Goal: Task Accomplishment & Management: Complete application form

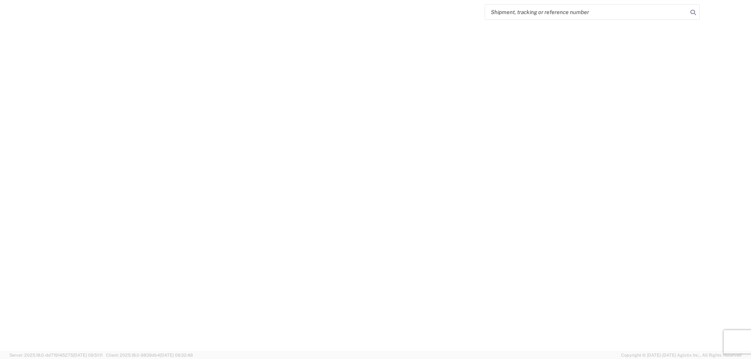
select select "FULL"
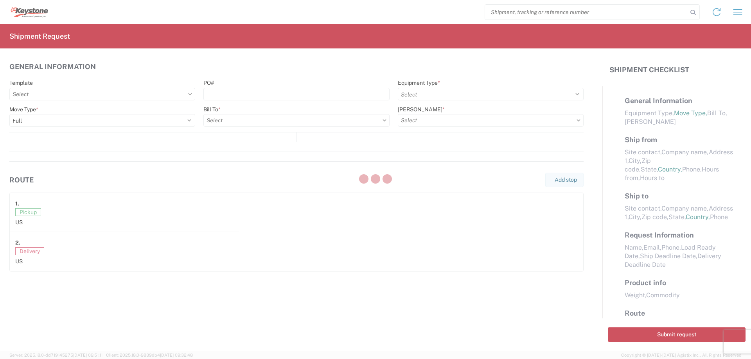
select select "LBS"
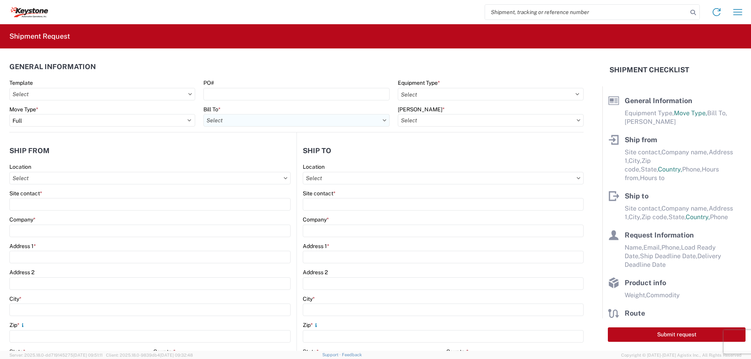
click at [242, 119] on input "Bill To *" at bounding box center [296, 120] width 186 height 13
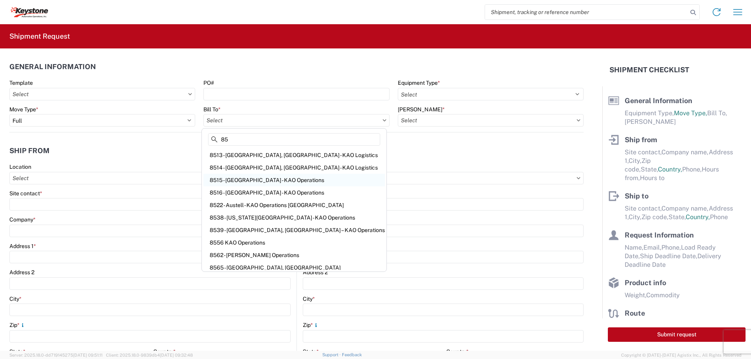
type input "85"
click at [235, 180] on div "8515 - [GEOGRAPHIC_DATA] - KAO Operations" at bounding box center [294, 180] width 182 height 13
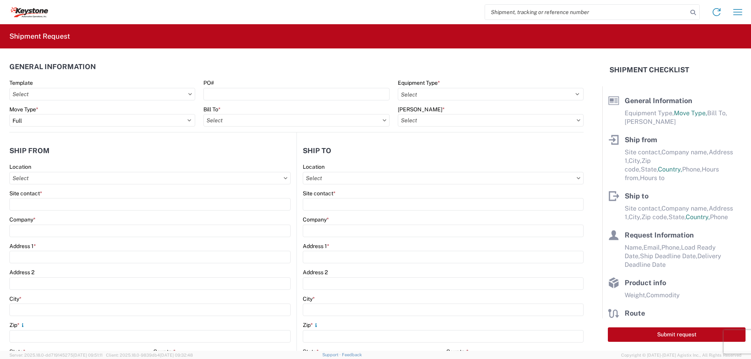
type input "8515 - [GEOGRAPHIC_DATA] - KAO Operations"
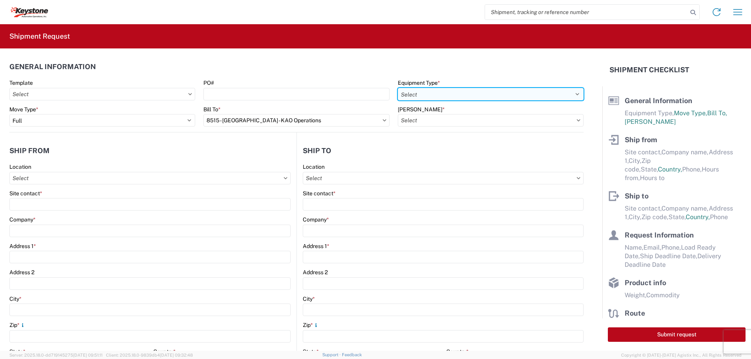
click at [400, 99] on select "Select 53’ Dry Van Flatbed Dropdeck (van) Lowboy (flatbed) Rail" at bounding box center [491, 94] width 186 height 13
select select "STDV"
click at [398, 88] on select "Select 53’ Dry Van Flatbed Dropdeck (van) Lowboy (flatbed) Rail" at bounding box center [491, 94] width 186 height 13
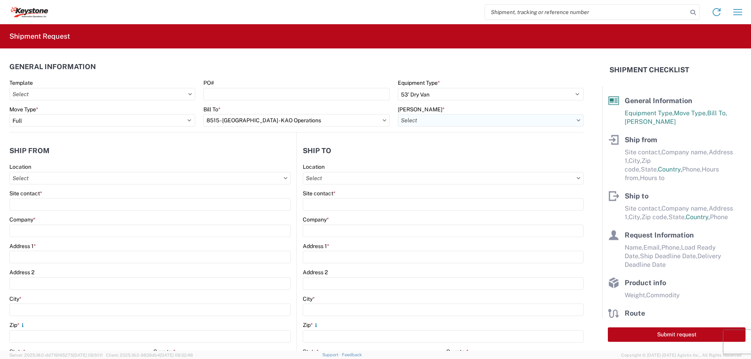
click at [409, 119] on input "[PERSON_NAME] *" at bounding box center [491, 120] width 186 height 13
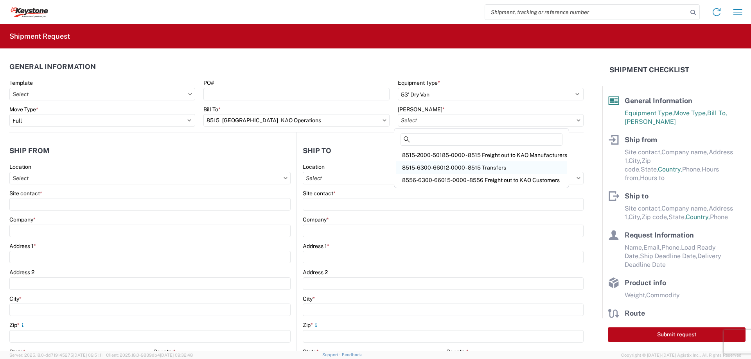
click at [415, 164] on div "8515-6300-66012-0000 - 8515 Transfers" at bounding box center [481, 168] width 171 height 13
type input "8515-6300-66012-0000 - 8515 Transfers, 8515-6300-66012-0000 - 8515 Transfers"
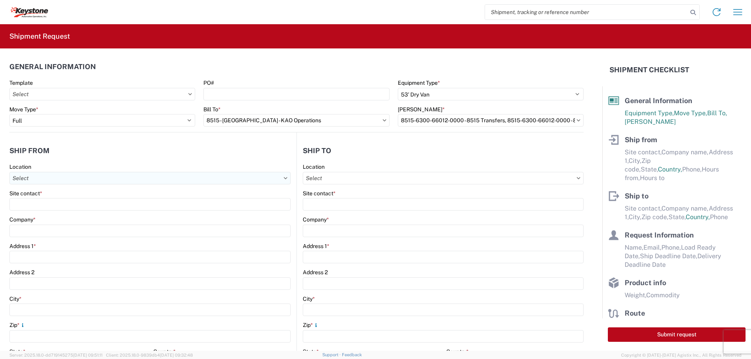
click at [38, 176] on input "Location" at bounding box center [149, 178] width 281 height 13
type input "8515"
click at [37, 213] on div "8515 - [GEOGRAPHIC_DATA] - KAO Operations" at bounding box center [79, 213] width 137 height 13
type input "8515 - [GEOGRAPHIC_DATA] - KAO Operations"
type input "KAO"
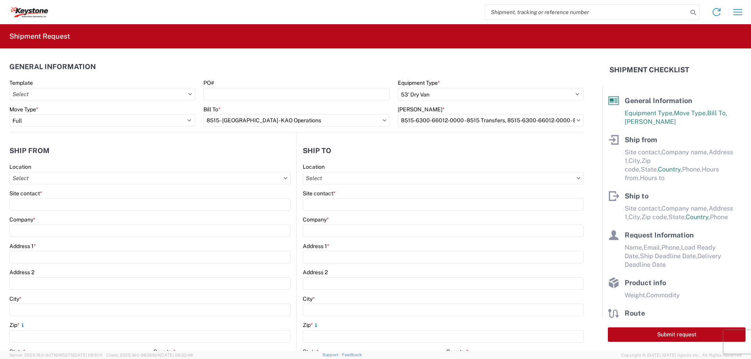
type input "[STREET_ADDRESS][PERSON_NAME]"
type input "[GEOGRAPHIC_DATA]"
type input "18643"
select select "PA"
select select "US"
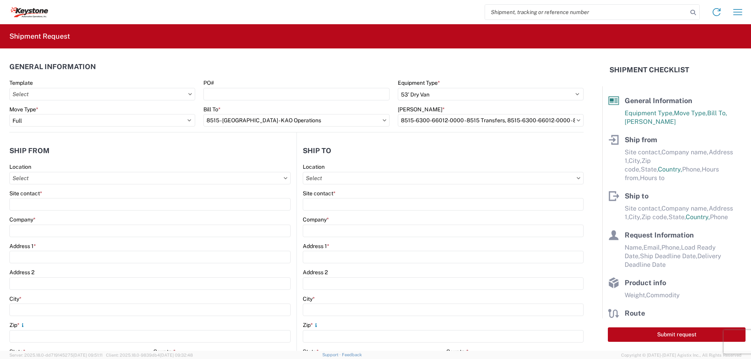
type input "[PHONE_NUMBER]"
type input "07:00"
type input "17:00"
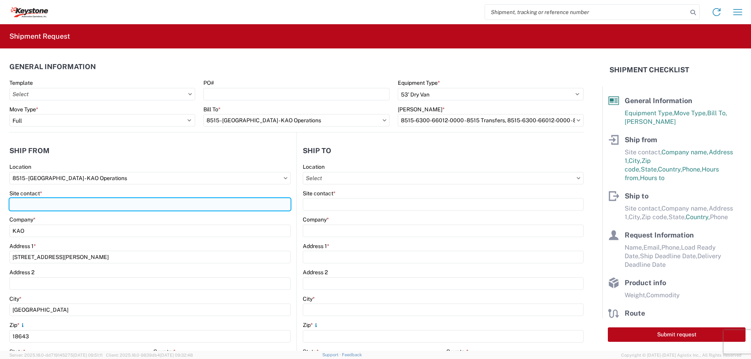
click at [29, 206] on input "Site contact *" at bounding box center [149, 204] width 281 height 13
type input "[PERSON_NAME]"
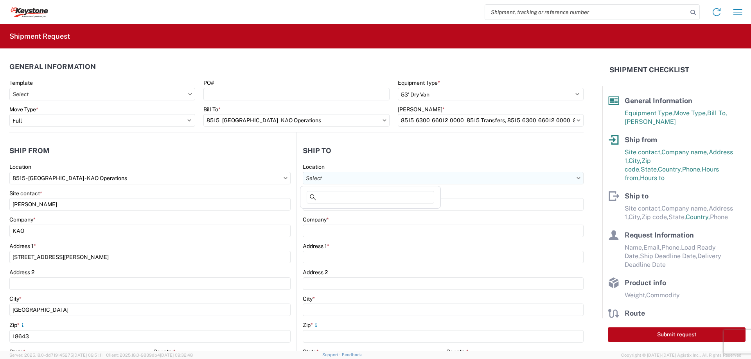
click at [318, 178] on input "Location" at bounding box center [443, 178] width 281 height 13
type input "8607"
click at [341, 212] on div "8607 - [GEOGRAPHIC_DATA], [GEOGRAPHIC_DATA] – KAO Warehouse" at bounding box center [393, 213] width 182 height 13
type input "8607 - [GEOGRAPHIC_DATA], [GEOGRAPHIC_DATA] – KAO Warehouse"
type input "KAO"
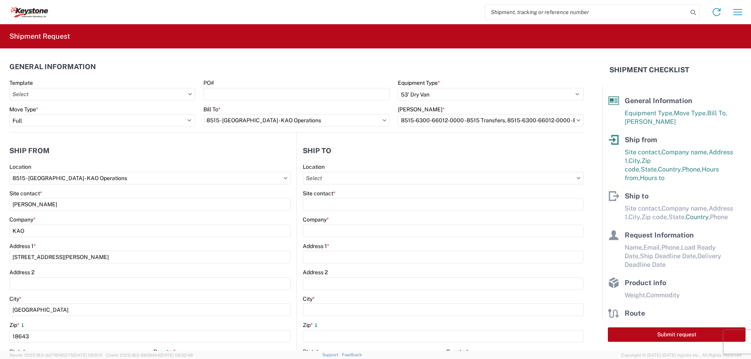
type input "[STREET_ADDRESS][PERSON_NAME]"
type input "[GEOGRAPHIC_DATA]"
type input "48193"
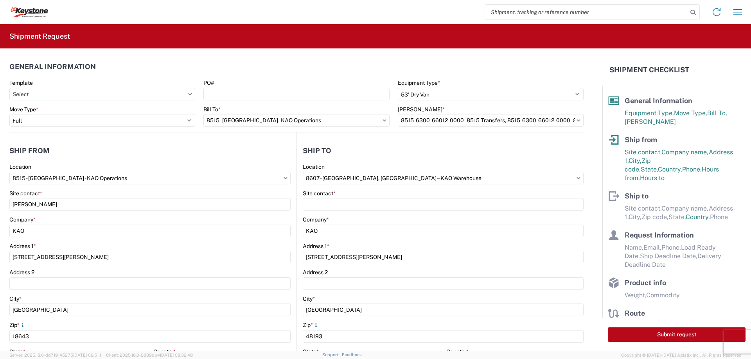
select select "US"
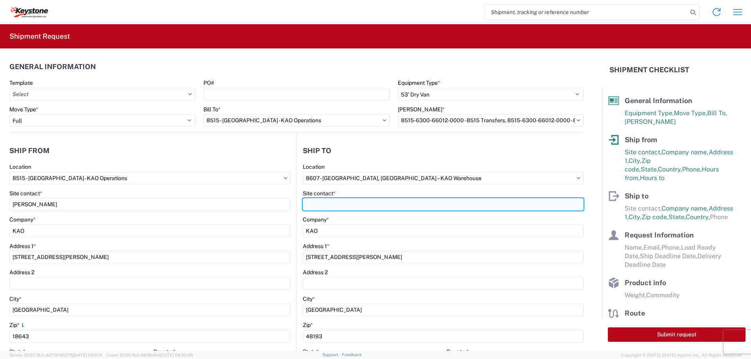
click at [320, 203] on input "Site contact *" at bounding box center [443, 204] width 281 height 13
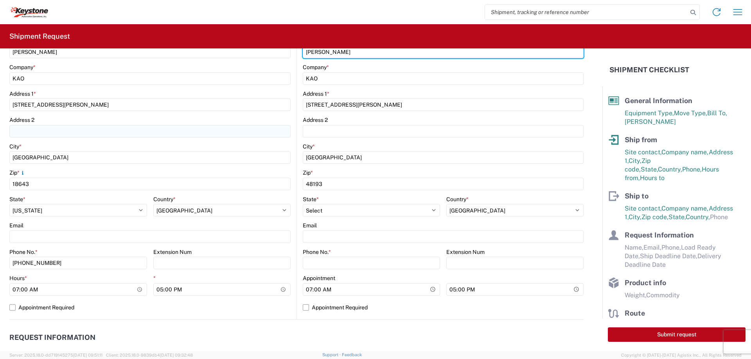
scroll to position [235, 0]
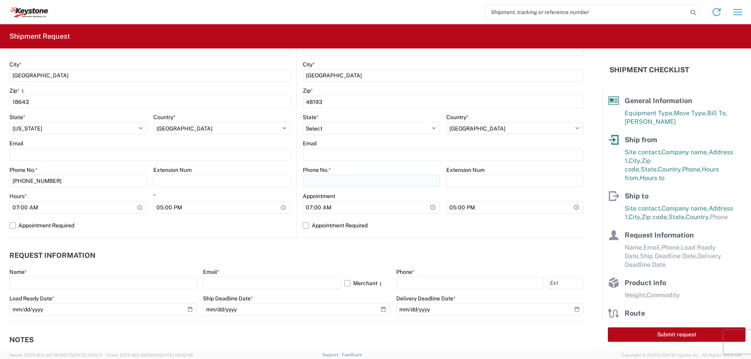
type input "[PERSON_NAME]"
click at [310, 180] on input "Phone No. *" at bounding box center [371, 181] width 137 height 13
type input "[PHONE_NUMBER]"
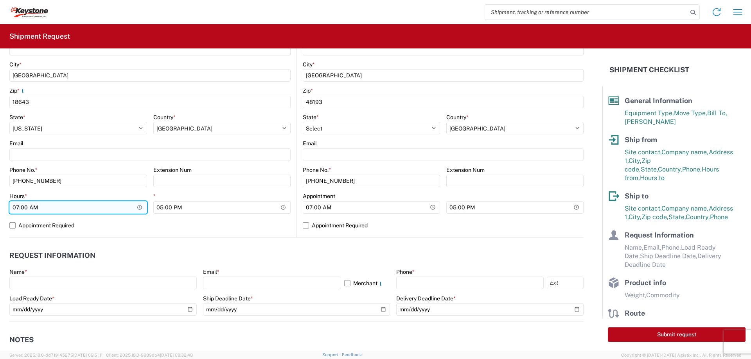
click at [18, 204] on input "07:00" at bounding box center [78, 207] width 138 height 13
type input "19:00"
click at [13, 224] on label "Appointment Required" at bounding box center [149, 225] width 281 height 13
click at [0, 0] on input "Appointment Required" at bounding box center [0, 0] width 0 height 0
select select "US"
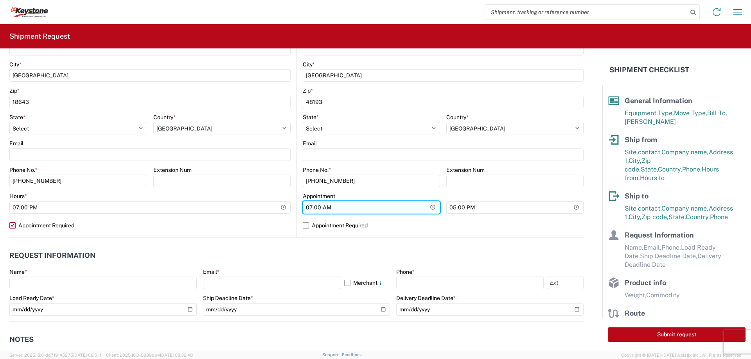
click at [307, 205] on input "07:00" at bounding box center [371, 207] width 137 height 13
type input "08:00"
click at [303, 221] on label "Appointment Required" at bounding box center [443, 225] width 281 height 13
click at [0, 0] on input "Appointment Required" at bounding box center [0, 0] width 0 height 0
select select "US"
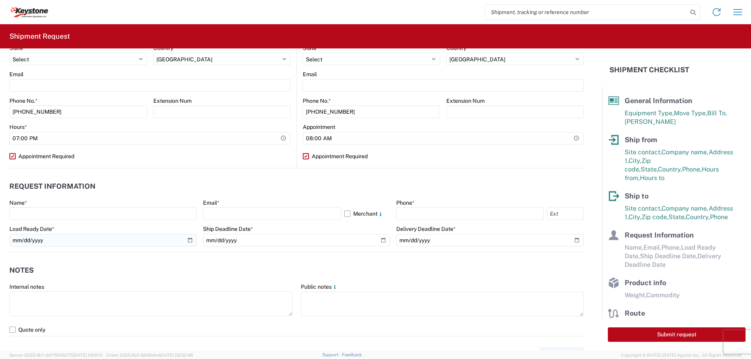
scroll to position [313, 0]
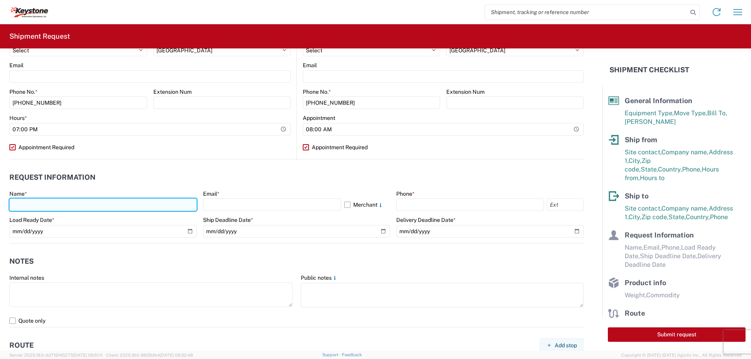
click at [38, 203] on input "text" at bounding box center [102, 205] width 187 height 13
type input "[PERSON_NAME]"
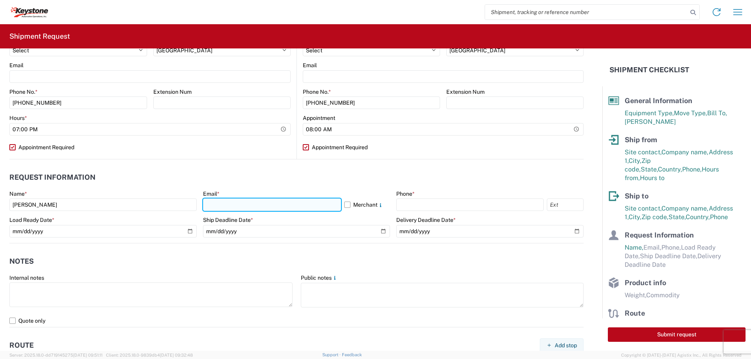
click at [230, 200] on input "text" at bounding box center [272, 205] width 138 height 13
type input "[EMAIL_ADDRESS][DOMAIN_NAME]"
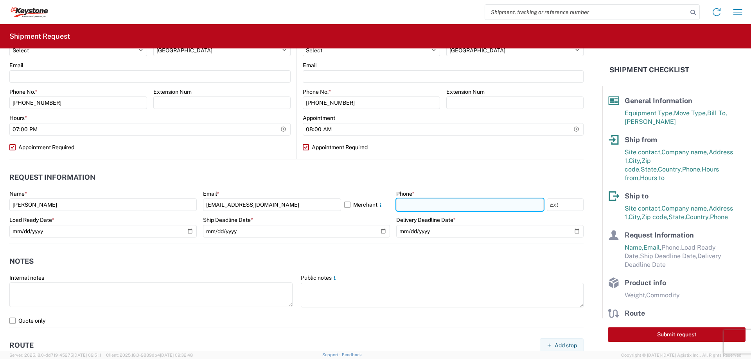
click at [406, 203] on input "text" at bounding box center [469, 205] width 147 height 13
type input "[PHONE_NUMBER]"
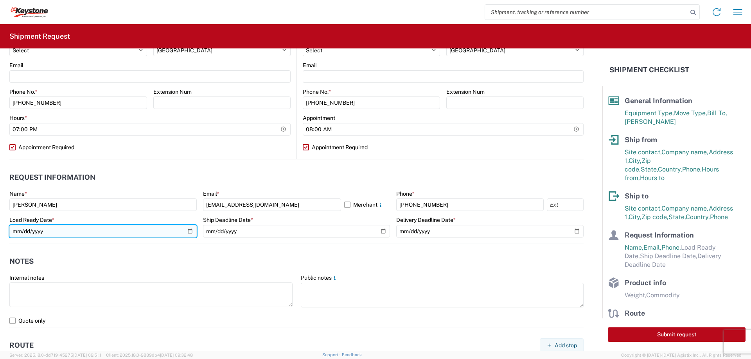
click at [189, 230] on input "date" at bounding box center [102, 231] width 187 height 13
type input "[DATE]"
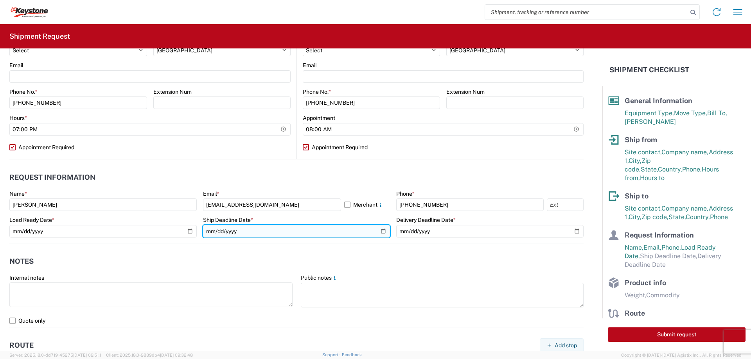
click at [378, 229] on input "date" at bounding box center [296, 231] width 187 height 13
type input "[DATE]"
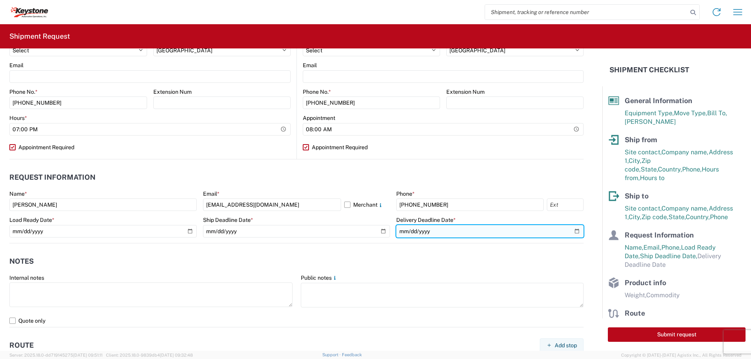
click at [571, 232] on input "date" at bounding box center [489, 231] width 187 height 13
type input "[DATE]"
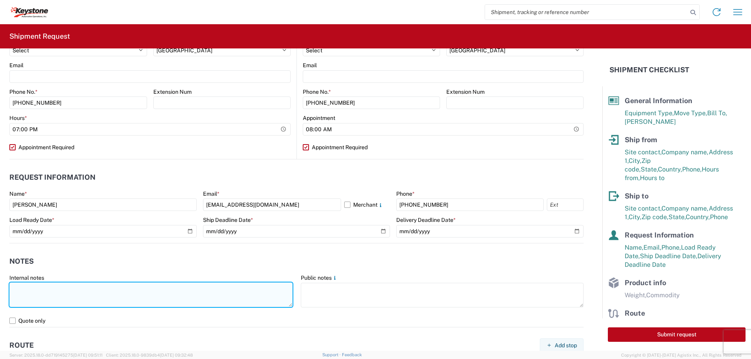
click at [29, 286] on textarea at bounding box center [150, 295] width 283 height 25
paste textarea "load 2089109"
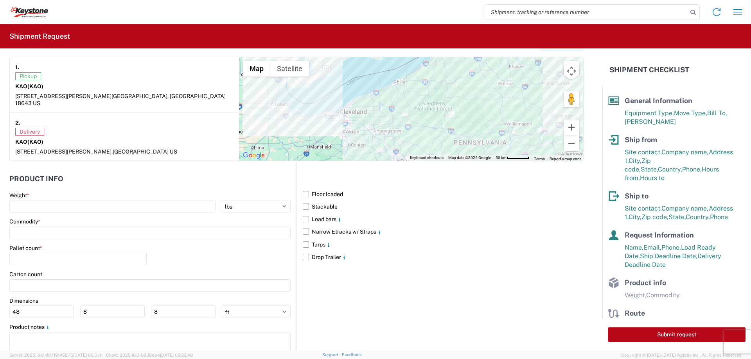
scroll to position [626, 0]
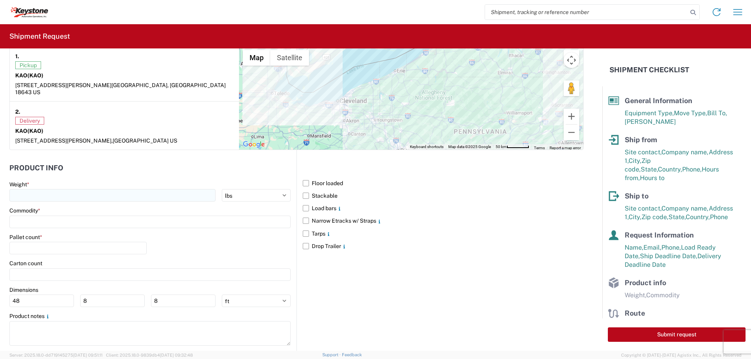
type textarea "Preplanned w/ R+L load 2089109"
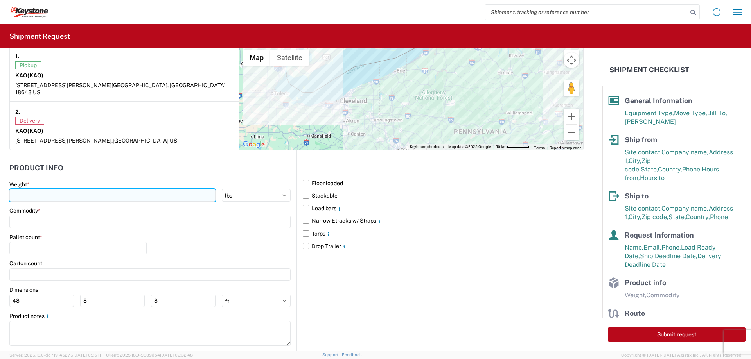
click at [29, 189] on input "number" at bounding box center [112, 195] width 206 height 13
type input "20000"
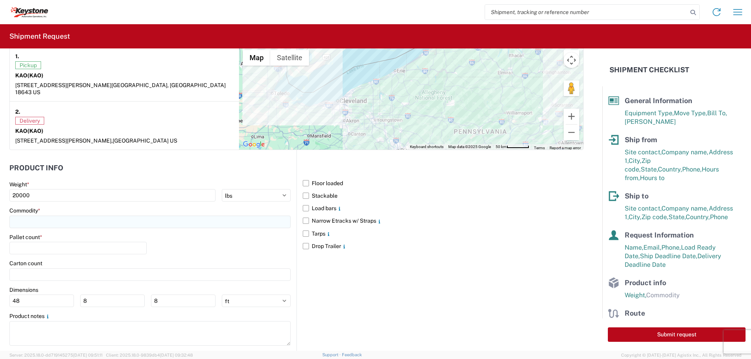
click at [41, 216] on input at bounding box center [149, 222] width 281 height 13
click at [50, 232] on input at bounding box center [80, 234] width 128 height 13
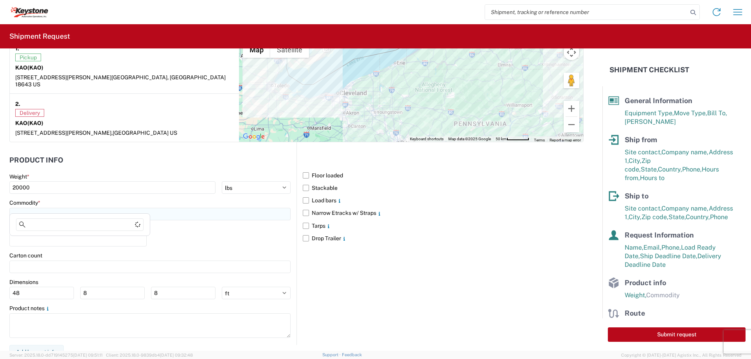
scroll to position [635, 0]
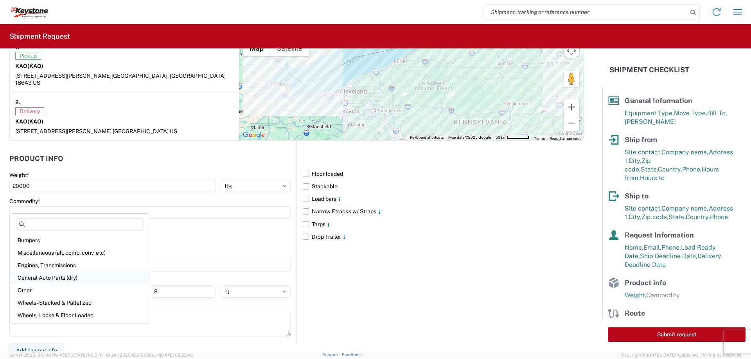
click at [36, 275] on div "General Auto Parts (dry)" at bounding box center [79, 278] width 137 height 13
type input "General Auto Parts (dry)"
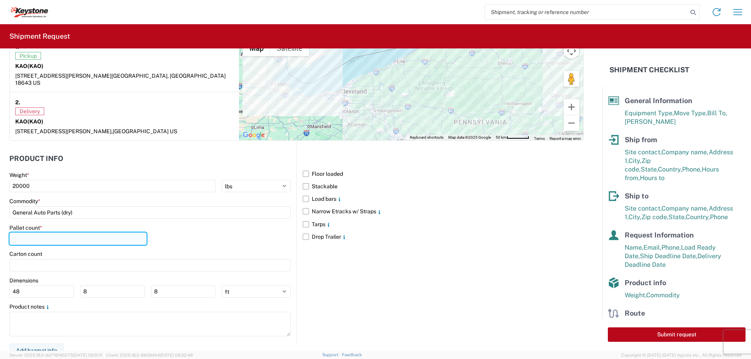
click at [31, 233] on input "number" at bounding box center [77, 239] width 137 height 13
type input "24"
click at [303, 205] on label "Narrow Etracks w/ Straps" at bounding box center [443, 211] width 281 height 13
click at [0, 0] on input "Narrow Etracks w/ Straps" at bounding box center [0, 0] width 0 height 0
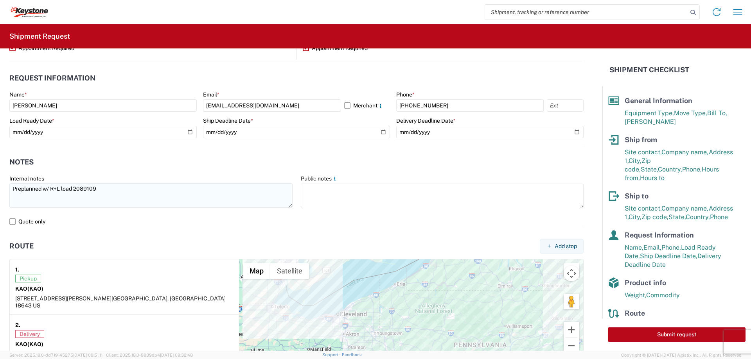
scroll to position [401, 0]
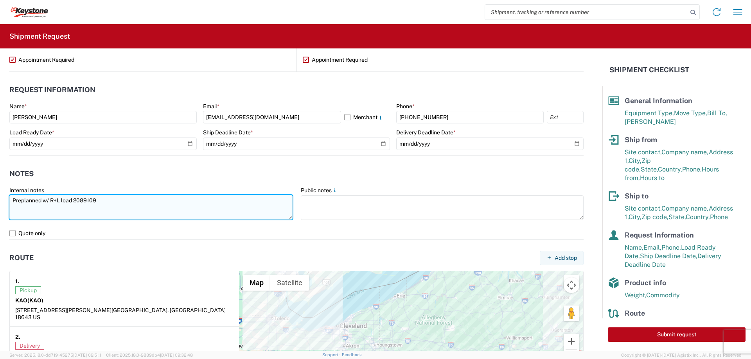
click at [22, 213] on textarea "Preplanned w/ R+L load 2089109" at bounding box center [150, 207] width 283 height 25
click at [104, 199] on textarea "Preplanned w/ R+L load 2089109" at bounding box center [150, 207] width 283 height 25
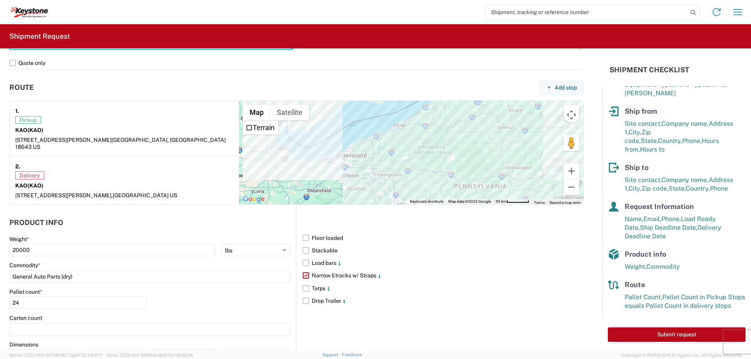
scroll to position [635, 0]
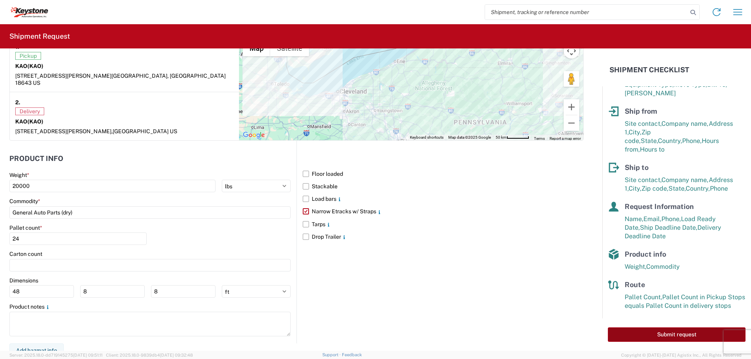
type textarea "Preplanned w/ R+L load 2089109 load picked up [DATE] delivering [DATE]"
click at [637, 335] on button "Submit request" at bounding box center [677, 335] width 138 height 14
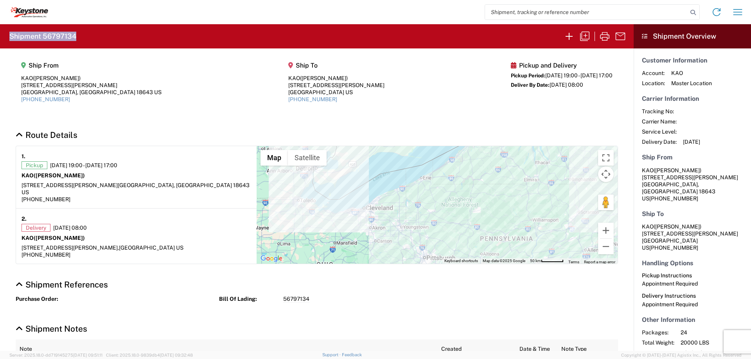
drag, startPoint x: 77, startPoint y: 34, endPoint x: 5, endPoint y: 42, distance: 72.8
click at [5, 42] on agx-form-header "Shipment 56797134" at bounding box center [317, 36] width 634 height 24
copy h2 "Shipment 56797134"
